Goal: Task Accomplishment & Management: Manage account settings

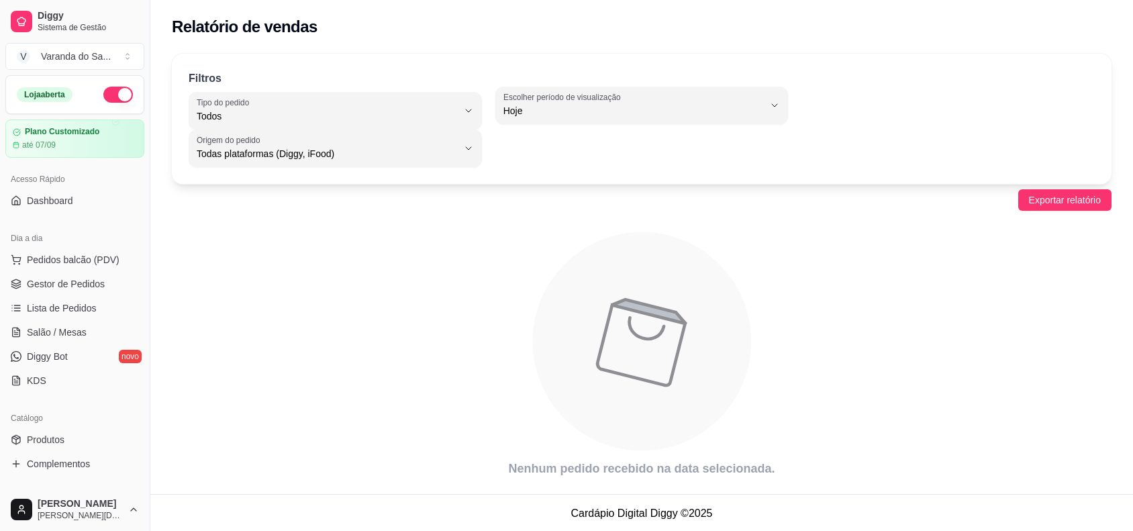
select select "ALL"
select select "0"
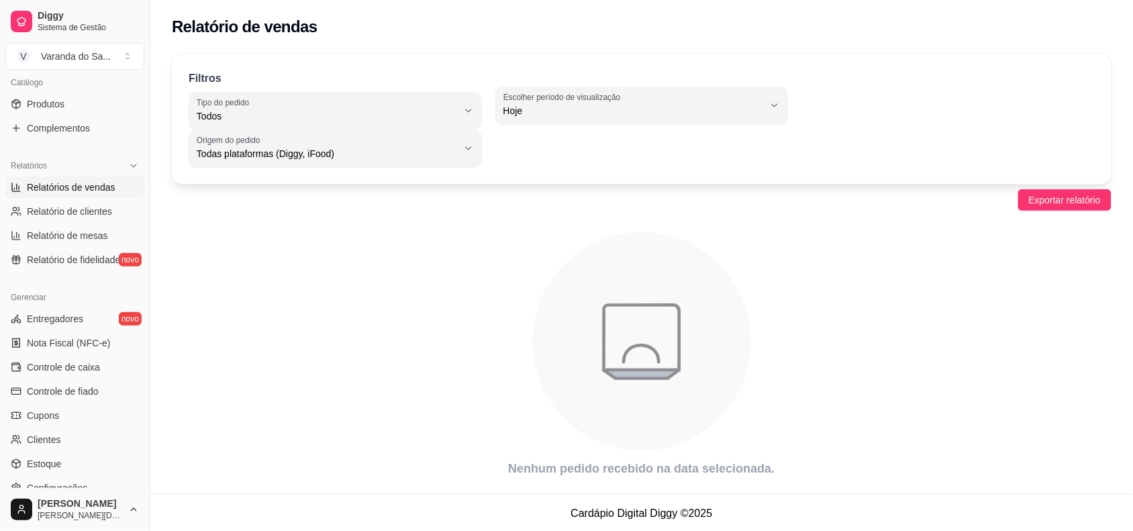
click at [79, 193] on span "Relatórios de vendas" at bounding box center [71, 187] width 89 height 13
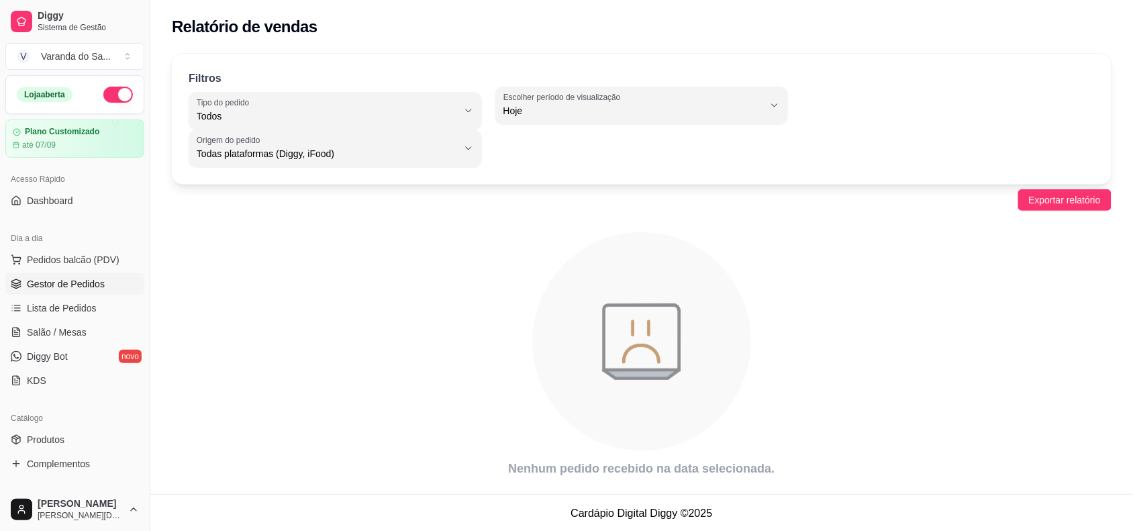
click at [75, 280] on span "Gestor de Pedidos" at bounding box center [66, 283] width 78 height 13
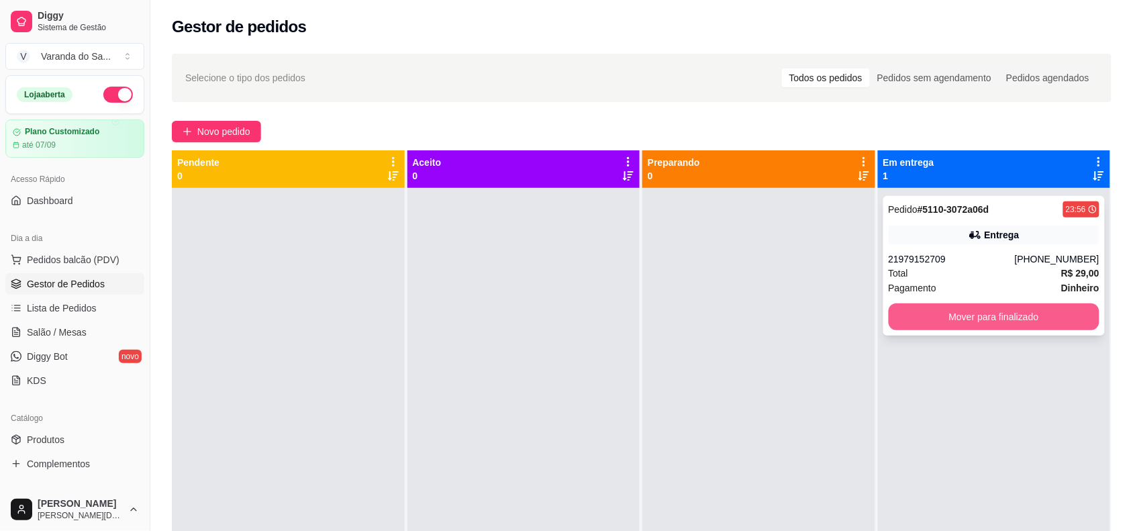
click at [941, 319] on button "Mover para finalizado" at bounding box center [994, 316] width 211 height 27
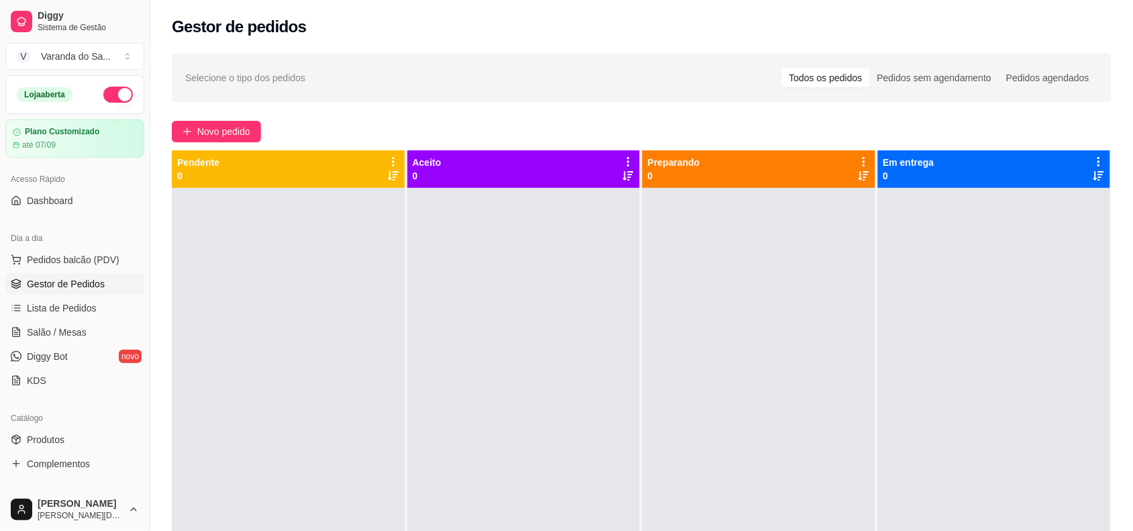
click at [104, 92] on button "button" at bounding box center [118, 95] width 30 height 16
drag, startPoint x: 187, startPoint y: 72, endPoint x: 336, endPoint y: 82, distance: 149.4
click at [332, 84] on div "Selecione o tipo dos pedidos Todos os pedidos Pedidos sem agendamento Pedidos a…" at bounding box center [641, 77] width 913 height 21
click at [336, 82] on div "Selecione o tipo dos pedidos Todos os pedidos Pedidos sem agendamento Pedidos a…" at bounding box center [641, 77] width 913 height 21
drag, startPoint x: 334, startPoint y: 82, endPoint x: 192, endPoint y: 70, distance: 142.8
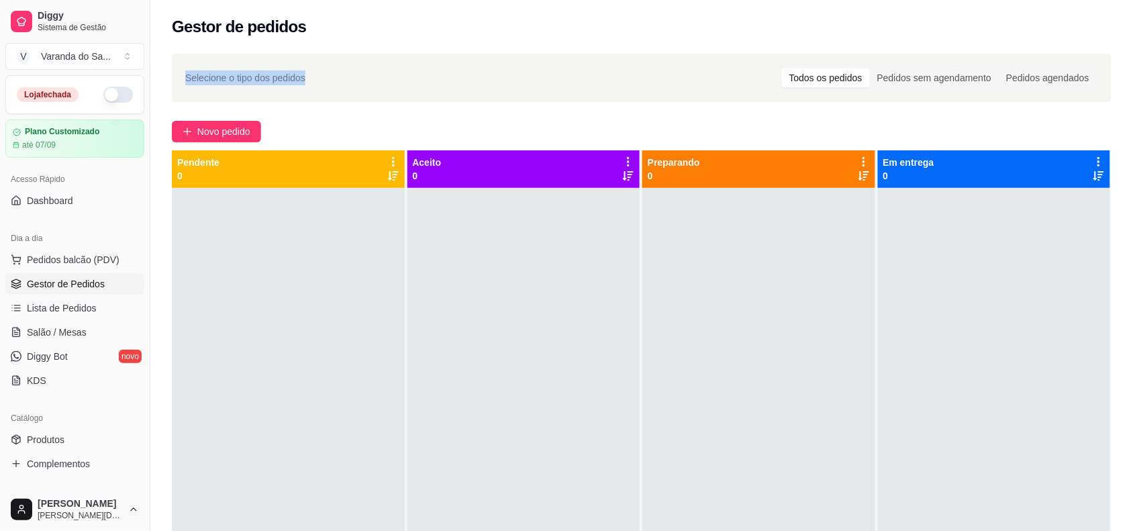
click at [195, 69] on div "Selecione o tipo dos pedidos Todos os pedidos Pedidos sem agendamento Pedidos a…" at bounding box center [641, 77] width 913 height 21
click at [192, 70] on span "Selecione o tipo dos pedidos" at bounding box center [245, 77] width 120 height 15
